Goal: Task Accomplishment & Management: Use online tool/utility

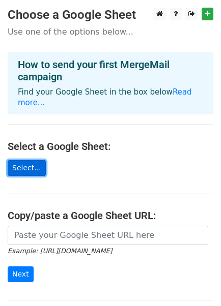
click at [33, 160] on link "Select..." at bounding box center [27, 168] width 38 height 16
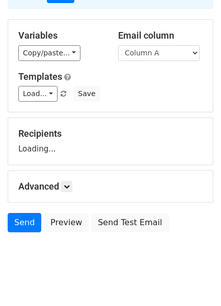
scroll to position [87, 0]
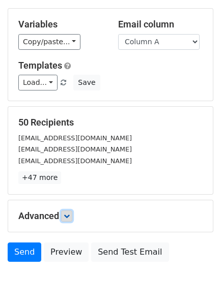
click at [68, 211] on link at bounding box center [66, 216] width 11 height 11
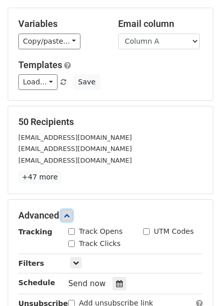
scroll to position [143, 0]
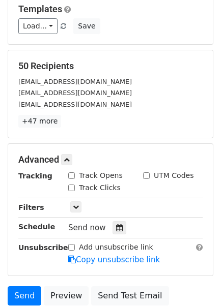
click at [71, 176] on input "Track Opens" at bounding box center [71, 175] width 7 height 7
checkbox input "true"
click at [71, 181] on div "Track Opens UTM Codes Track Clicks" at bounding box center [136, 182] width 150 height 24
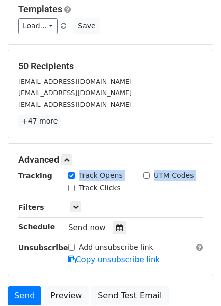
click at [71, 185] on input "Track Clicks" at bounding box center [71, 188] width 7 height 7
checkbox input "true"
click at [145, 175] on input "UTM Codes" at bounding box center [146, 175] width 7 height 7
checkbox input "true"
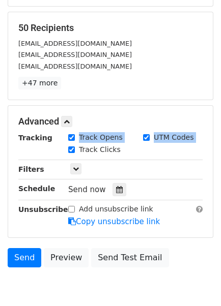
scroll to position [226, 0]
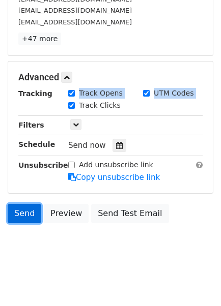
click at [21, 209] on link "Send" at bounding box center [25, 213] width 34 height 19
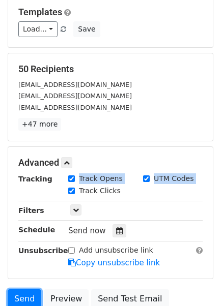
scroll to position [226, 0]
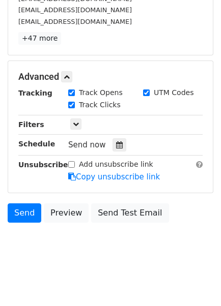
click at [71, 238] on body "New Campaign Daily emails left: 50 Google Sheet: One 1. Write your email in Gma…" at bounding box center [110, 24] width 221 height 487
